Goal: Transaction & Acquisition: Purchase product/service

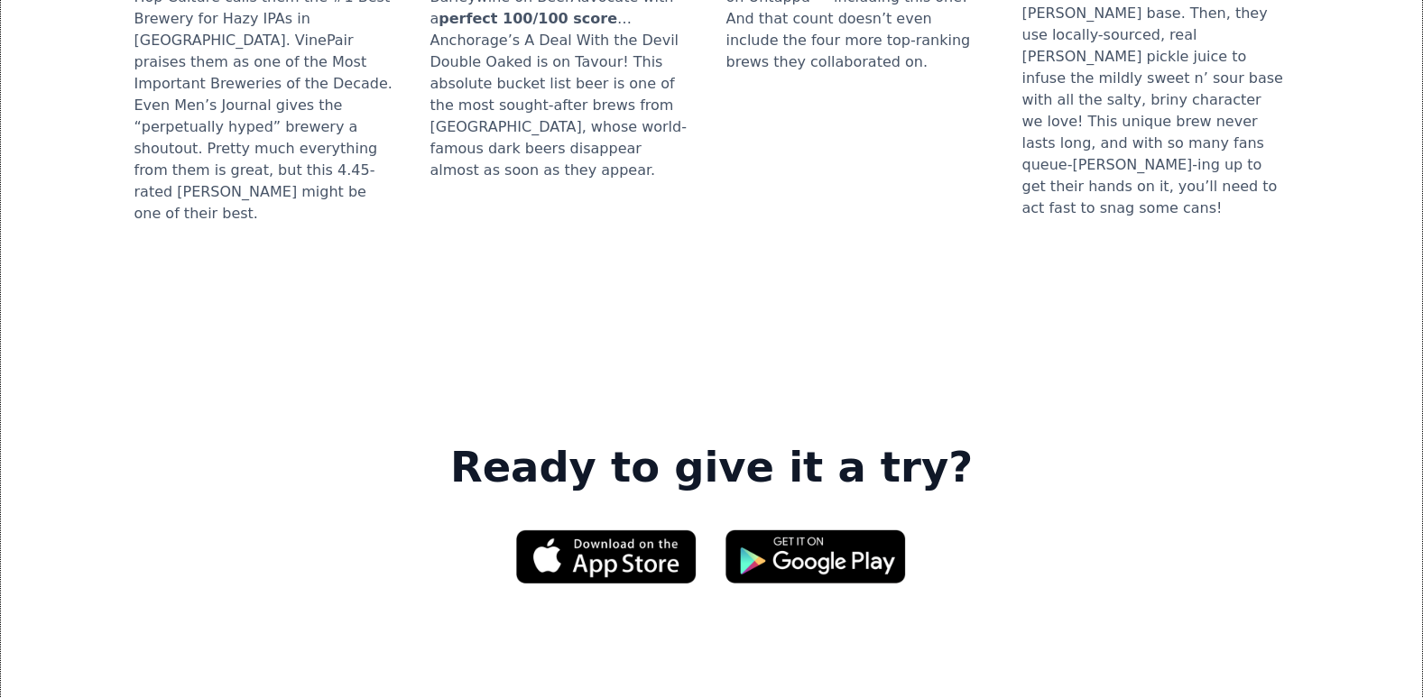
scroll to position [2892, 0]
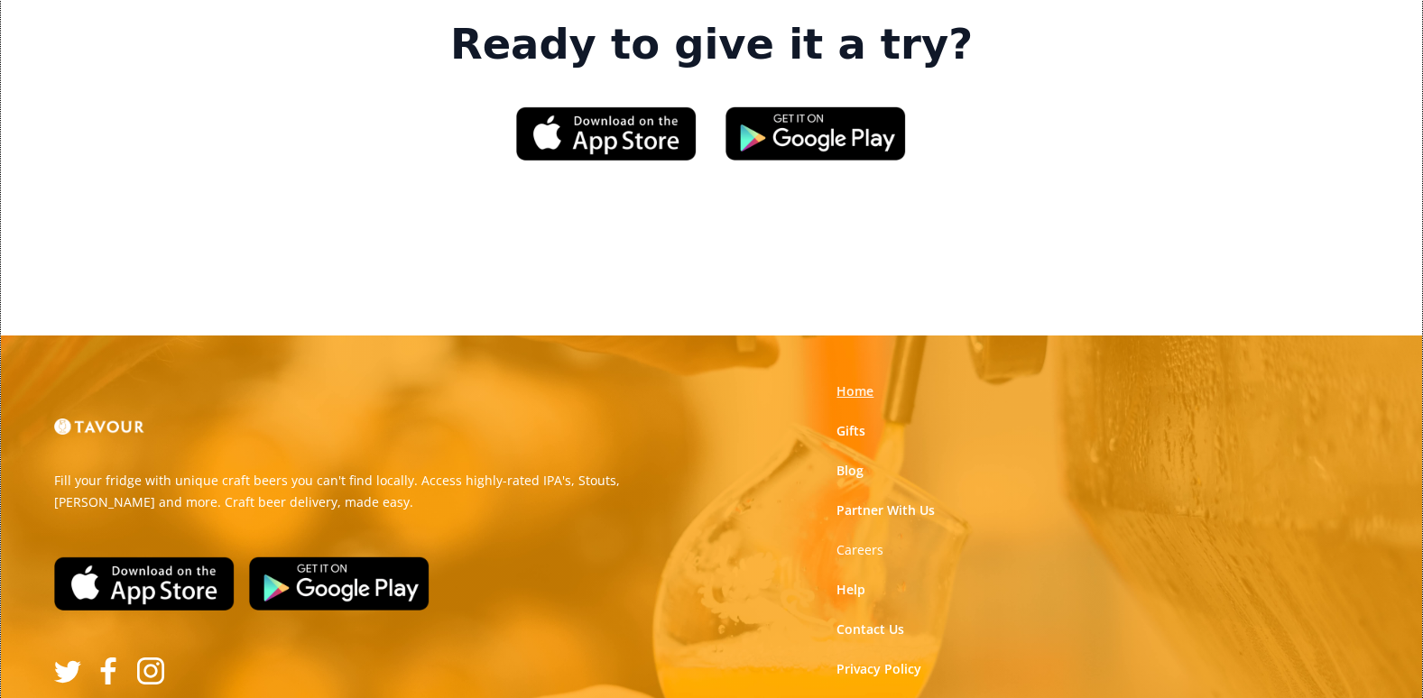
click at [860, 382] on link "Home" at bounding box center [854, 391] width 37 height 18
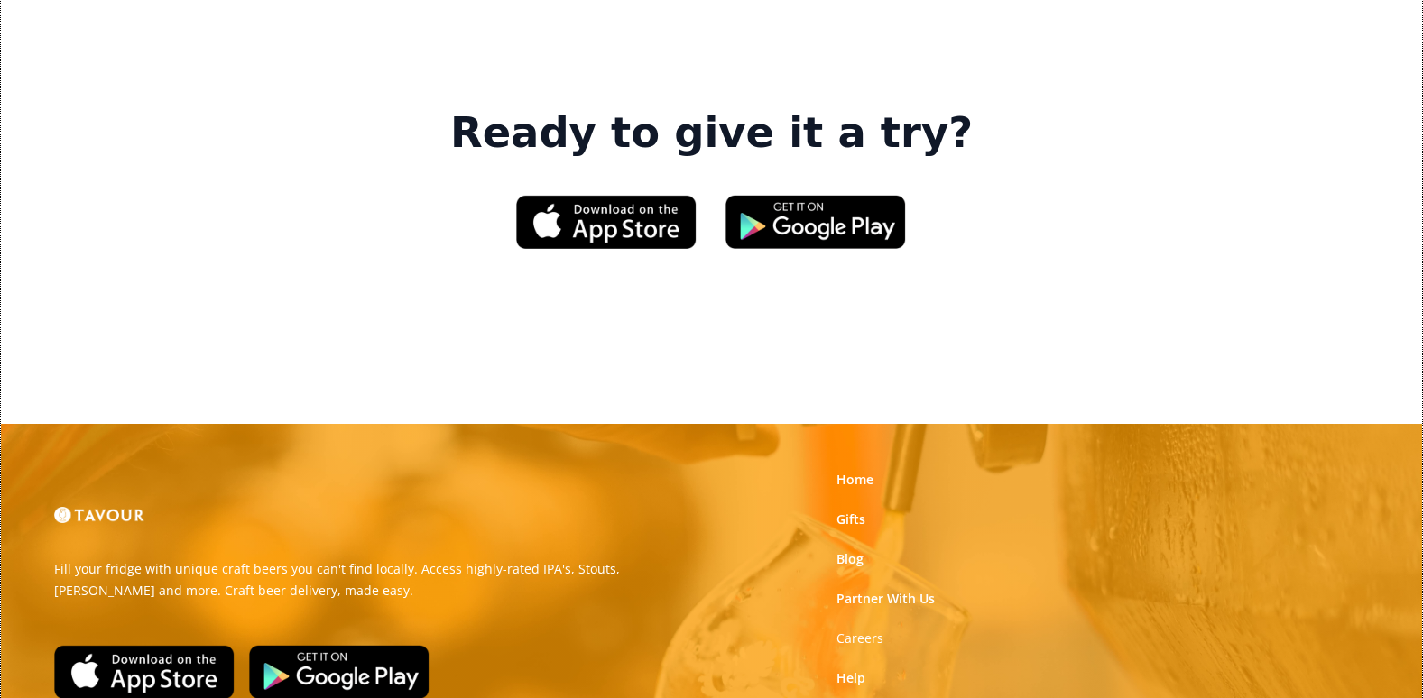
scroll to position [2798, 0]
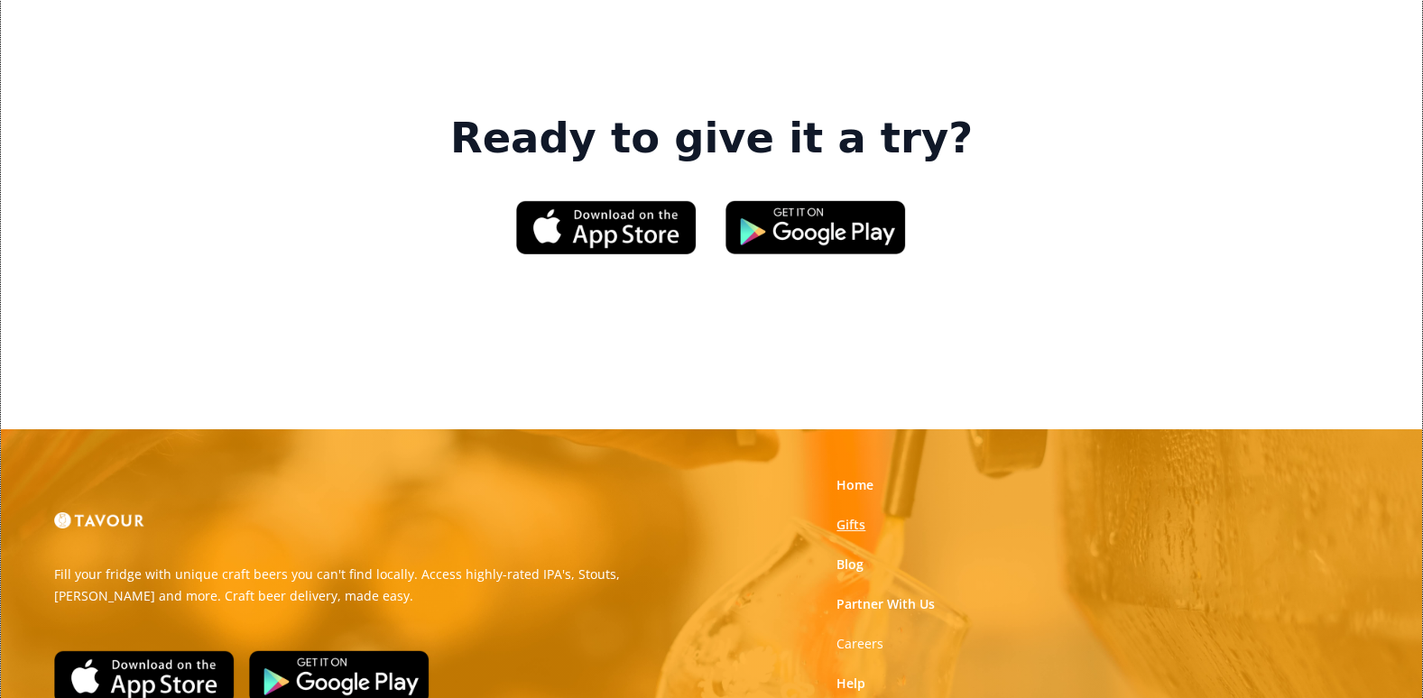
click at [851, 516] on link "Gifts" at bounding box center [850, 525] width 29 height 18
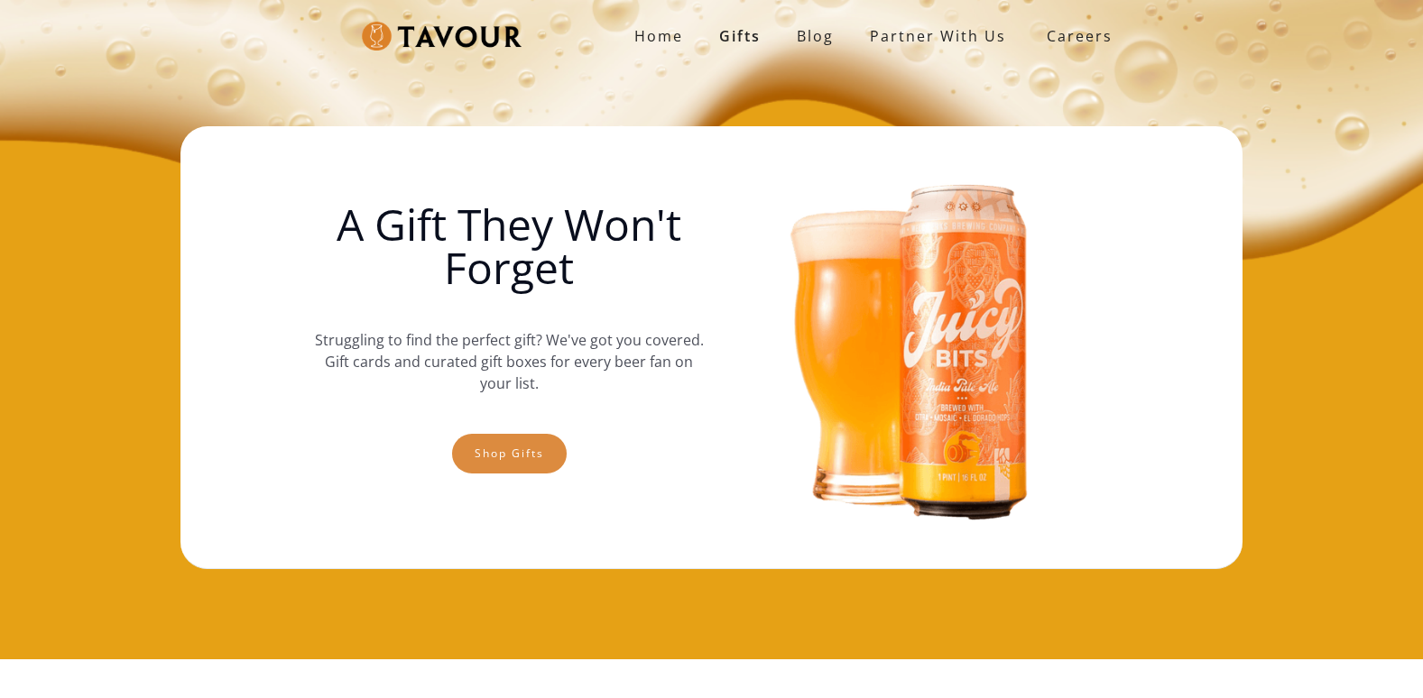
click at [520, 451] on link "Shop gifts" at bounding box center [509, 454] width 115 height 40
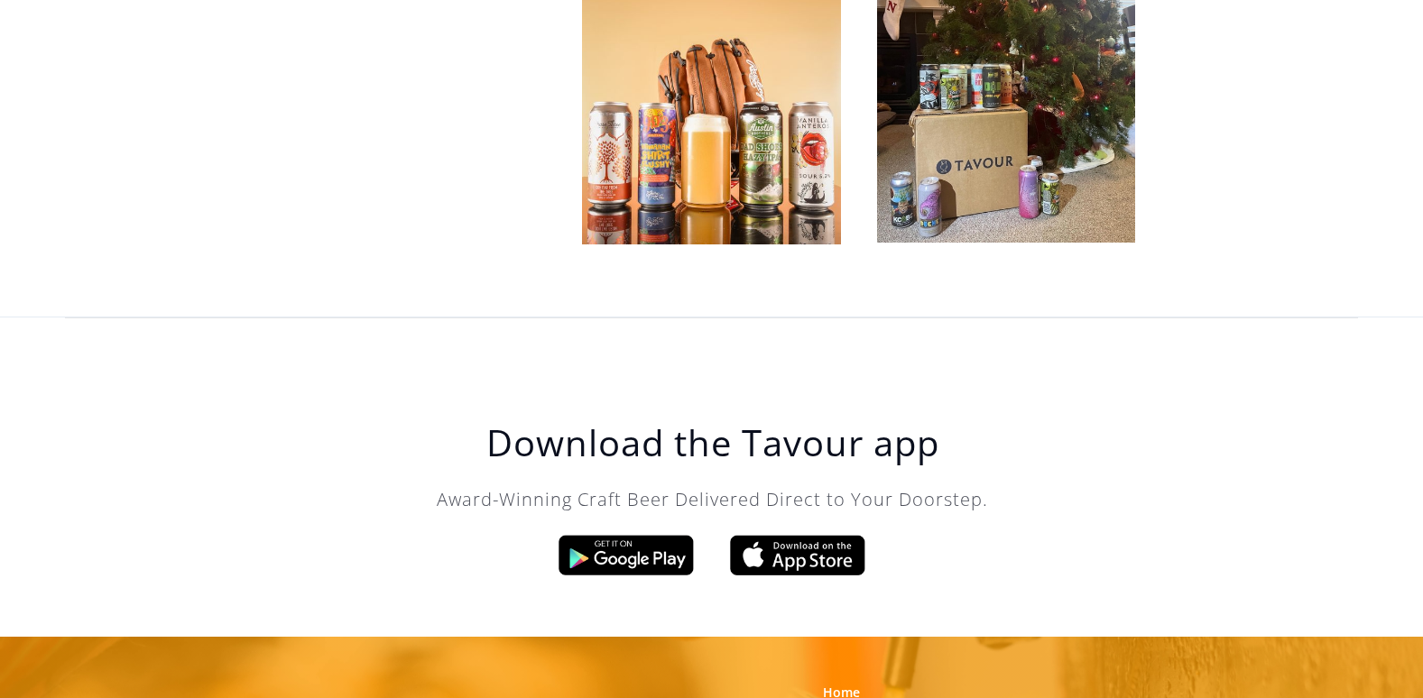
scroll to position [5716, 0]
click at [630, 534] on img at bounding box center [625, 554] width 135 height 41
click at [815, 534] on img at bounding box center [797, 554] width 135 height 41
click at [599, 534] on img at bounding box center [625, 554] width 135 height 41
